Goal: Information Seeking & Learning: Learn about a topic

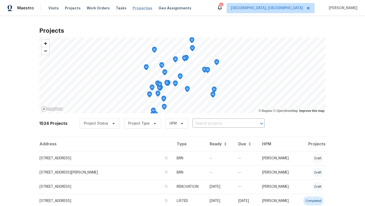
click at [140, 9] on span "Properties" at bounding box center [143, 8] width 20 height 5
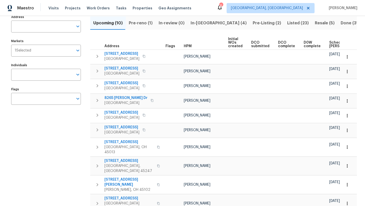
scroll to position [33, 0]
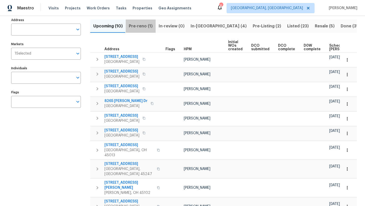
click at [144, 24] on span "Pre-reno (1)" at bounding box center [141, 26] width 24 height 7
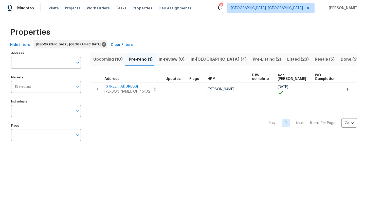
click at [126, 53] on button "Pre-reno (1)" at bounding box center [141, 59] width 30 height 13
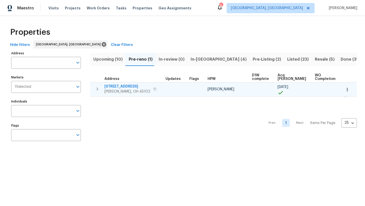
click at [114, 87] on span "[STREET_ADDRESS]" at bounding box center [128, 86] width 46 height 5
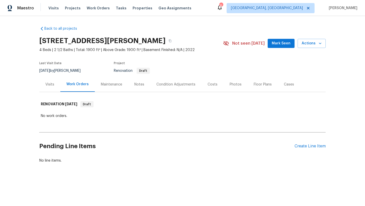
click at [50, 82] on div "Visits" at bounding box center [49, 84] width 9 height 5
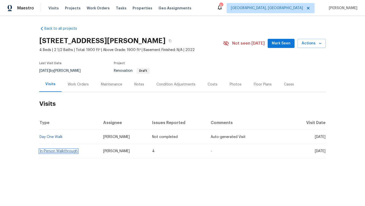
click at [53, 152] on link "In-Person Walkthrough" at bounding box center [59, 151] width 38 height 4
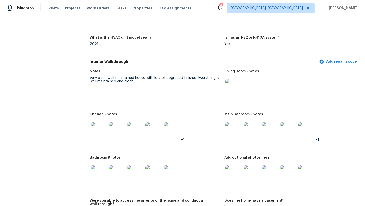
scroll to position [590, 0]
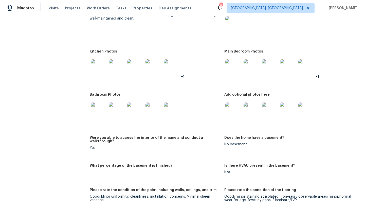
click at [95, 60] on img at bounding box center [99, 67] width 16 height 16
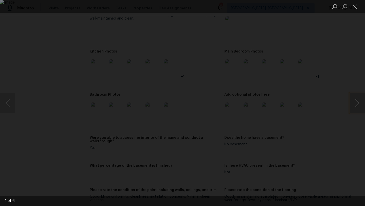
click at [355, 106] on button "Next image" at bounding box center [357, 103] width 15 height 20
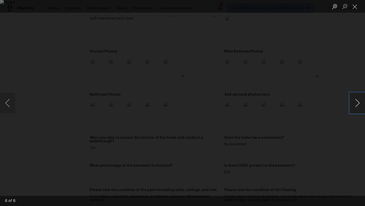
click at [355, 106] on button "Next image" at bounding box center [357, 103] width 15 height 20
click at [8, 101] on button "Previous image" at bounding box center [7, 103] width 15 height 20
click at [362, 108] on button "Next image" at bounding box center [357, 103] width 15 height 20
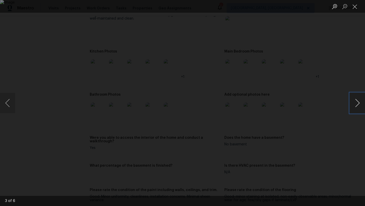
click at [362, 108] on button "Next image" at bounding box center [357, 103] width 15 height 20
click at [355, 7] on button "Close lightbox" at bounding box center [355, 6] width 10 height 9
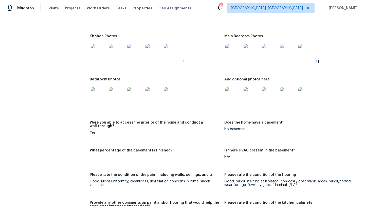
scroll to position [594, 0]
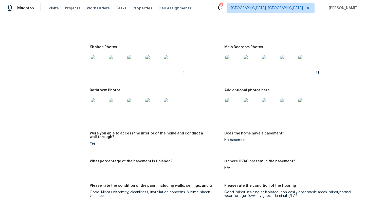
click at [231, 99] on img at bounding box center [234, 106] width 16 height 16
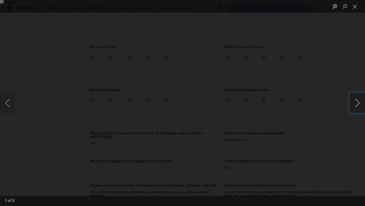
click at [355, 106] on button "Next image" at bounding box center [357, 103] width 15 height 20
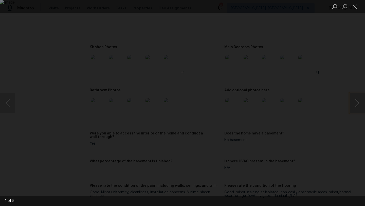
click at [355, 106] on button "Next image" at bounding box center [357, 103] width 15 height 20
click at [354, 5] on button "Close lightbox" at bounding box center [355, 6] width 10 height 9
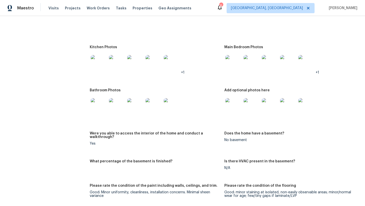
click at [237, 56] on img at bounding box center [234, 63] width 16 height 16
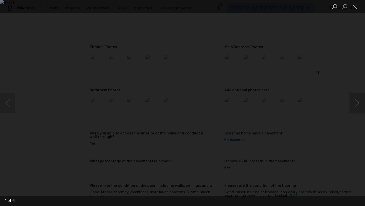
click at [357, 107] on button "Next image" at bounding box center [357, 103] width 15 height 20
click at [357, 106] on button "Next image" at bounding box center [357, 103] width 15 height 20
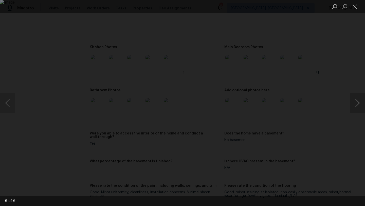
click at [357, 106] on button "Next image" at bounding box center [357, 103] width 15 height 20
click at [356, 6] on button "Close lightbox" at bounding box center [355, 6] width 10 height 9
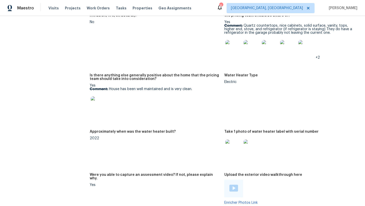
scroll to position [894, 0]
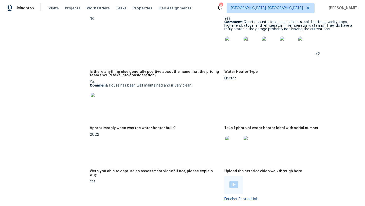
click at [234, 44] on img at bounding box center [234, 45] width 16 height 16
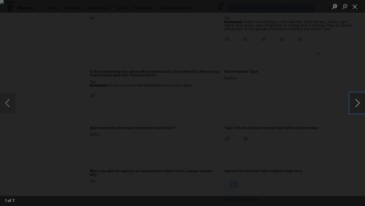
click at [358, 100] on button "Next image" at bounding box center [357, 103] width 15 height 20
click at [358, 7] on button "Close lightbox" at bounding box center [355, 6] width 10 height 9
